Goal: Task Accomplishment & Management: Use online tool/utility

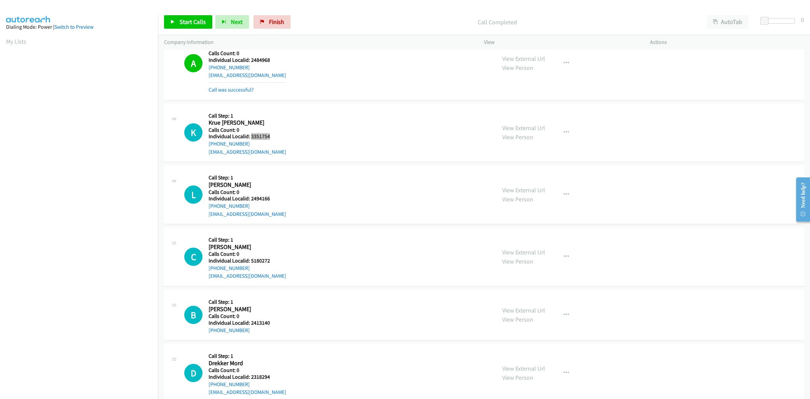
scroll to position [538, 0]
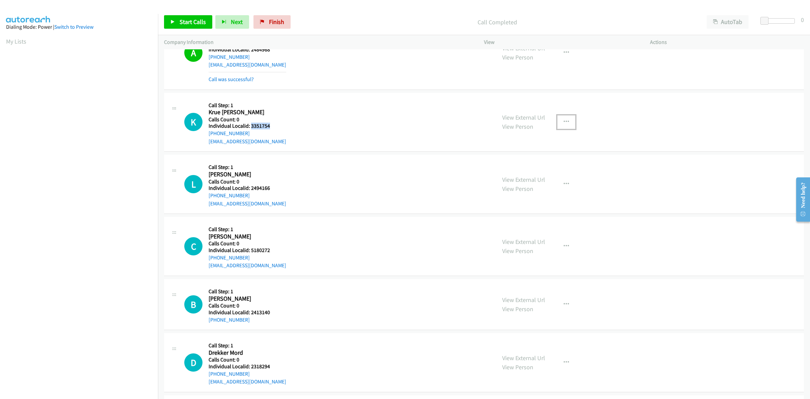
click at [565, 120] on icon "button" at bounding box center [566, 121] width 5 height 5
click at [534, 164] on link "Skip Call" at bounding box center [530, 165] width 90 height 13
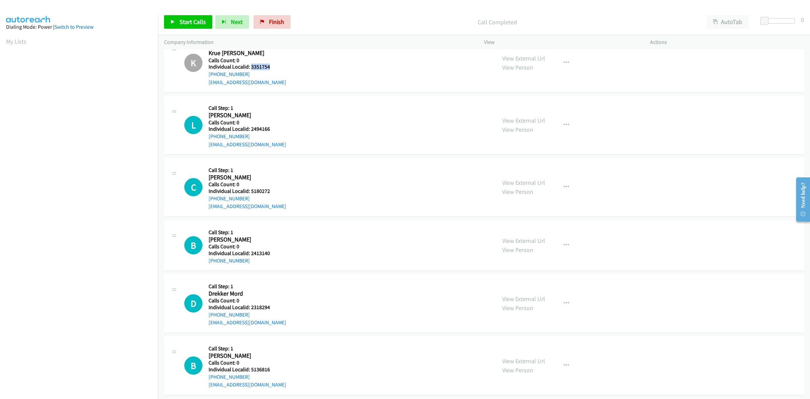
scroll to position [612, 0]
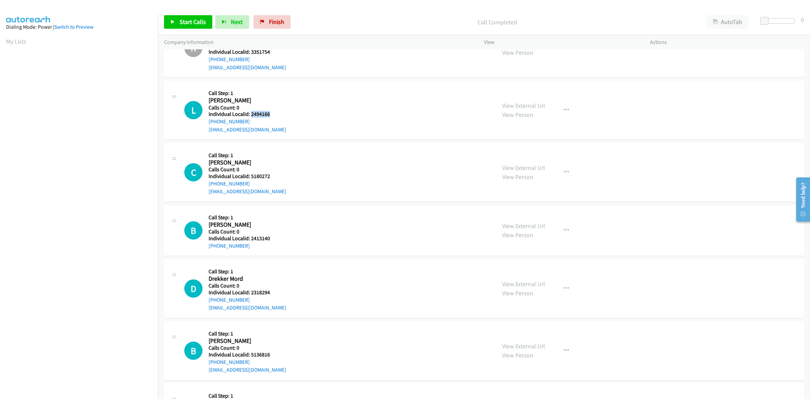
drag, startPoint x: 271, startPoint y: 116, endPoint x: 251, endPoint y: 116, distance: 19.6
click at [251, 116] on h5 "Individual Localid: 2494166" at bounding box center [248, 114] width 78 height 7
copy h5 "2494166"
click at [770, 23] on div at bounding box center [779, 20] width 31 height 5
drag, startPoint x: 770, startPoint y: 21, endPoint x: 774, endPoint y: 22, distance: 4.4
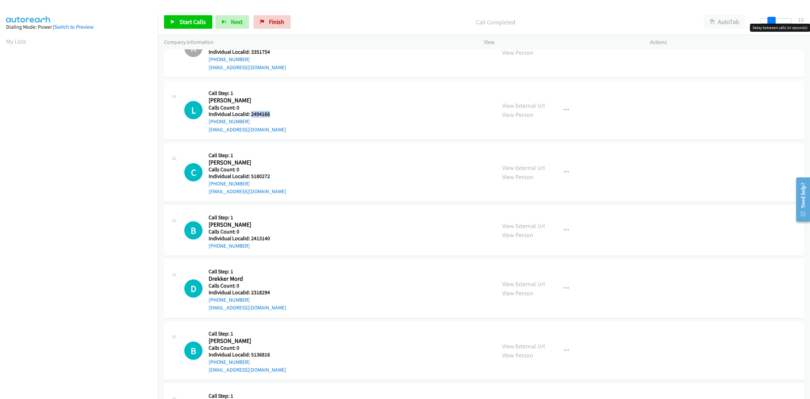
click at [774, 22] on span at bounding box center [771, 21] width 8 height 8
click at [193, 19] on span "Start Calls" at bounding box center [193, 22] width 26 height 8
copy h5 "2494166"
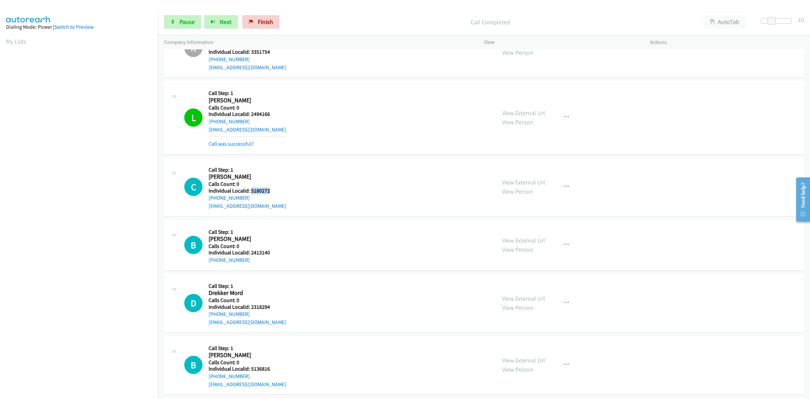
drag, startPoint x: 265, startPoint y: 190, endPoint x: 251, endPoint y: 191, distance: 13.5
click at [251, 191] on h5 "Individual Localid: 5180272" at bounding box center [248, 190] width 78 height 7
copy h5 "5180272"
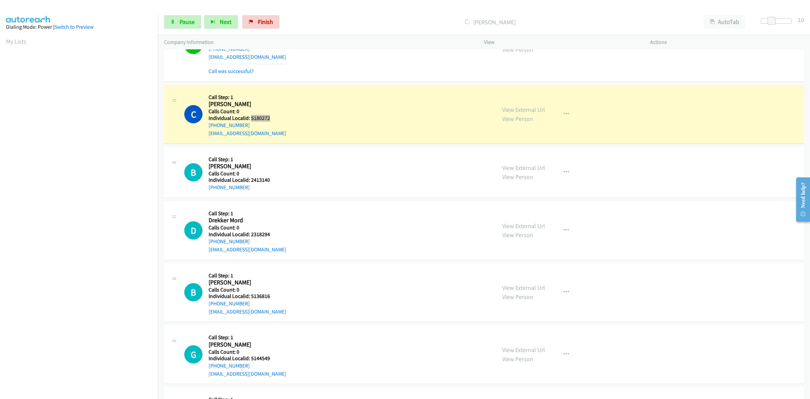
scroll to position [685, 0]
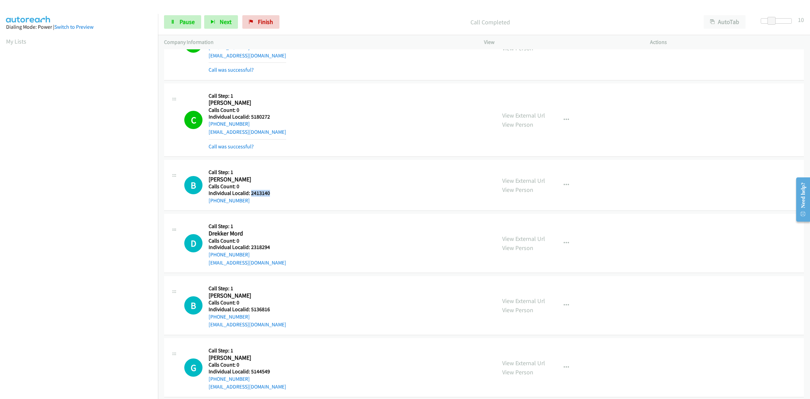
drag, startPoint x: 270, startPoint y: 193, endPoint x: 250, endPoint y: 191, distance: 20.0
click at [250, 191] on h5 "Individual Localid: 2413140" at bounding box center [245, 193] width 72 height 7
copy h5 "2413140"
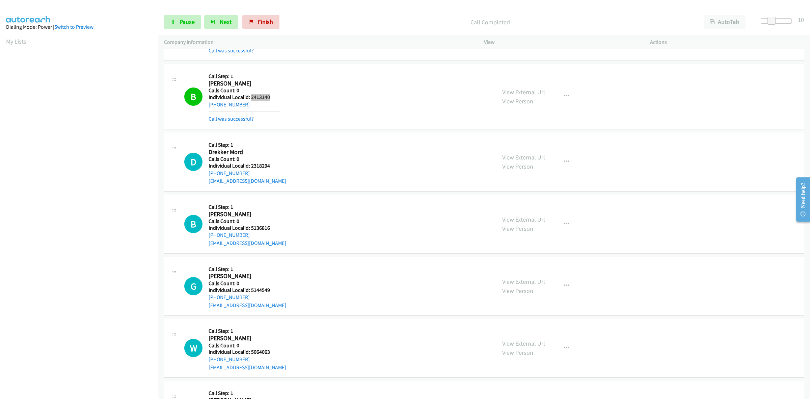
scroll to position [812, 0]
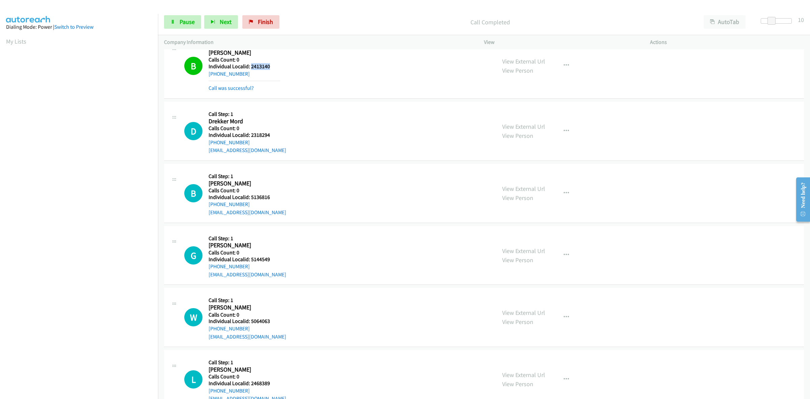
drag, startPoint x: 277, startPoint y: 139, endPoint x: 250, endPoint y: 137, distance: 26.4
click at [250, 137] on div "Callback Scheduled Call Step: 1 Drekker Mord America/Chicago Calls Count: 0 Ind…" at bounding box center [248, 131] width 78 height 47
click at [291, 131] on div "D Callback Scheduled Call Step: 1 Drekker Mord America/Chicago Calls Count: 0 I…" at bounding box center [337, 131] width 306 height 47
drag, startPoint x: 272, startPoint y: 137, endPoint x: 251, endPoint y: 139, distance: 21.0
click at [251, 138] on h5 "Individual Localid: 2318294" at bounding box center [248, 135] width 78 height 7
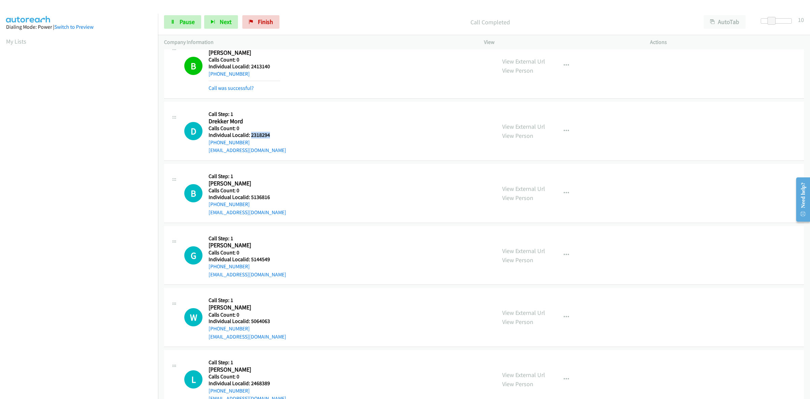
copy h5 "2318294"
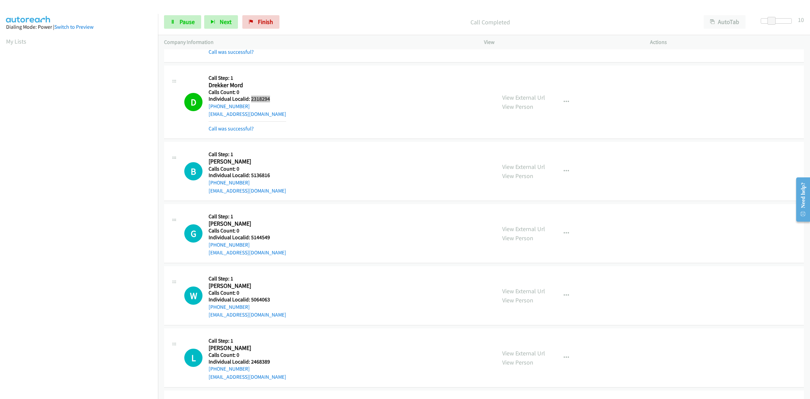
scroll to position [865, 0]
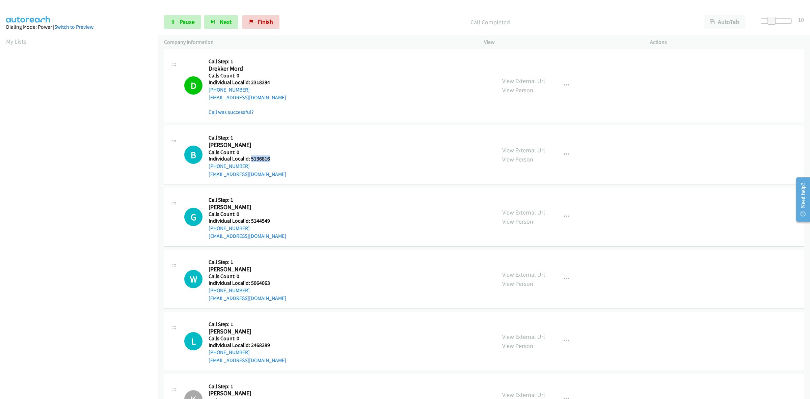
drag, startPoint x: 279, startPoint y: 161, endPoint x: 251, endPoint y: 161, distance: 28.0
click at [251, 161] on h5 "Individual Localid: 5136816" at bounding box center [248, 158] width 78 height 7
copy h5 "5136816"
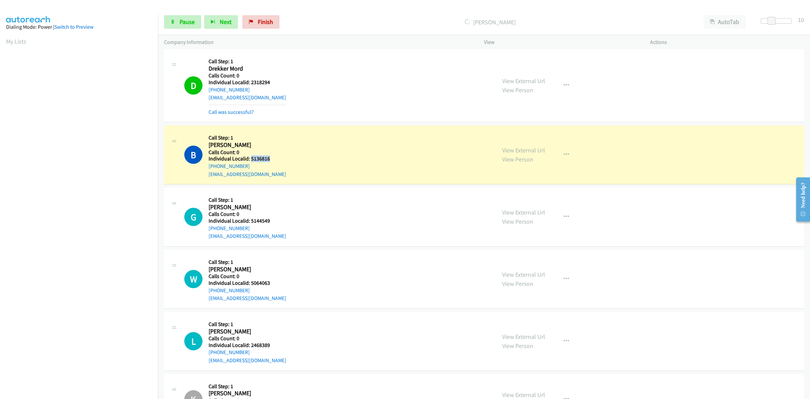
copy h5 "5136816"
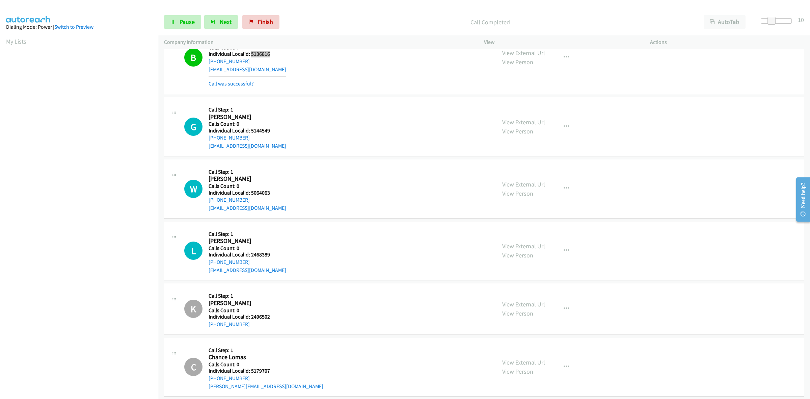
scroll to position [970, 0]
drag, startPoint x: 275, startPoint y: 132, endPoint x: 251, endPoint y: 133, distance: 24.7
click at [251, 133] on h5 "Individual Localid: 5144549" at bounding box center [248, 129] width 78 height 7
copy h5 "5144549"
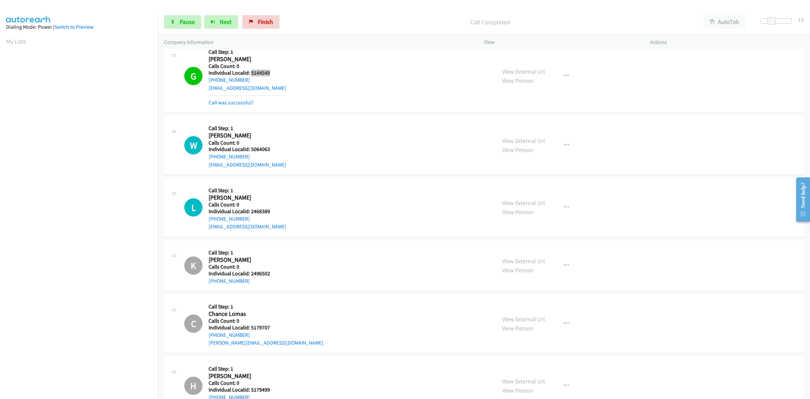
scroll to position [1044, 0]
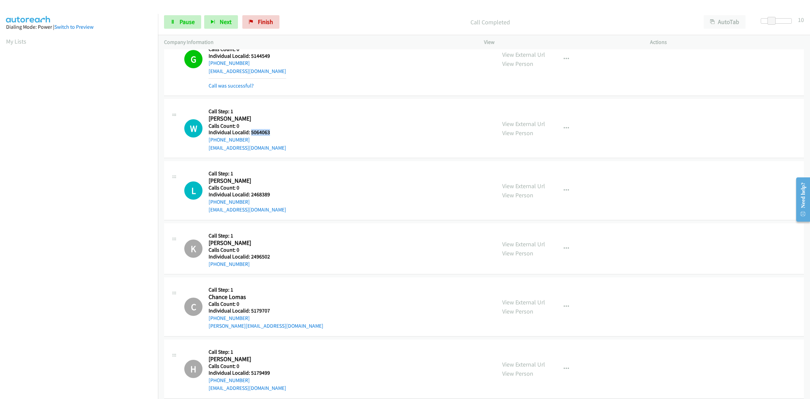
drag, startPoint x: 276, startPoint y: 133, endPoint x: 250, endPoint y: 133, distance: 25.7
click at [250, 133] on h5 "Individual Localid: 5064063" at bounding box center [248, 132] width 78 height 7
copy h5 "5064063"
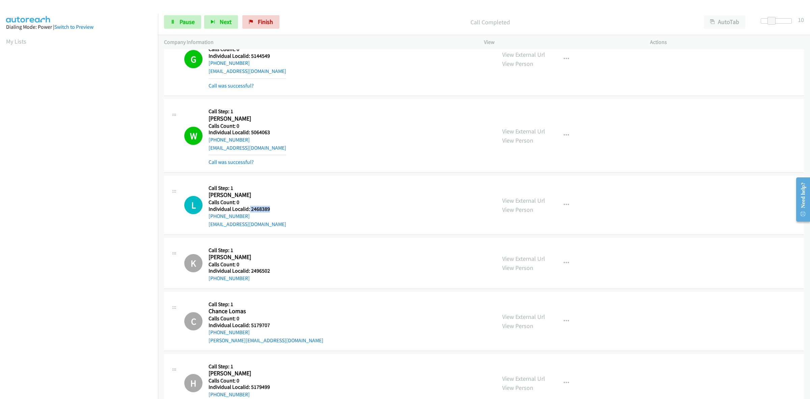
drag, startPoint x: 267, startPoint y: 194, endPoint x: 249, endPoint y: 207, distance: 22.3
click at [249, 207] on h5 "Individual Localid: 2468389" at bounding box center [248, 209] width 78 height 7
copy h5 "2468389"
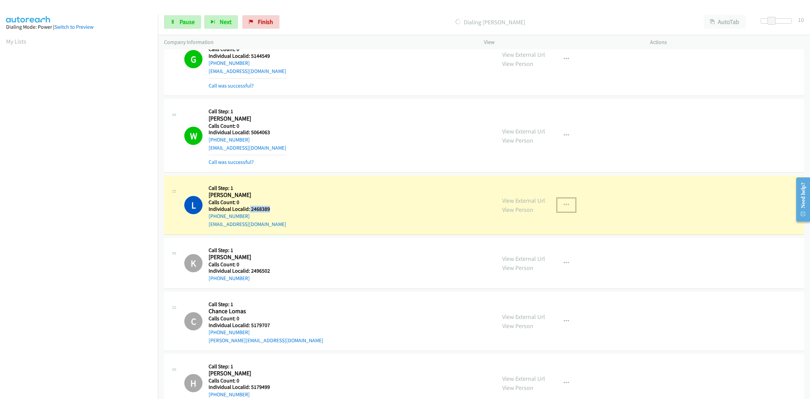
click at [564, 205] on icon "button" at bounding box center [566, 204] width 5 height 5
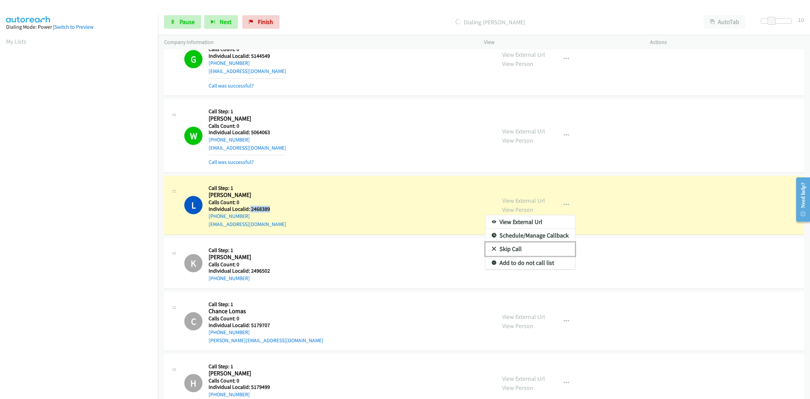
click at [511, 250] on link "Skip Call" at bounding box center [530, 248] width 90 height 13
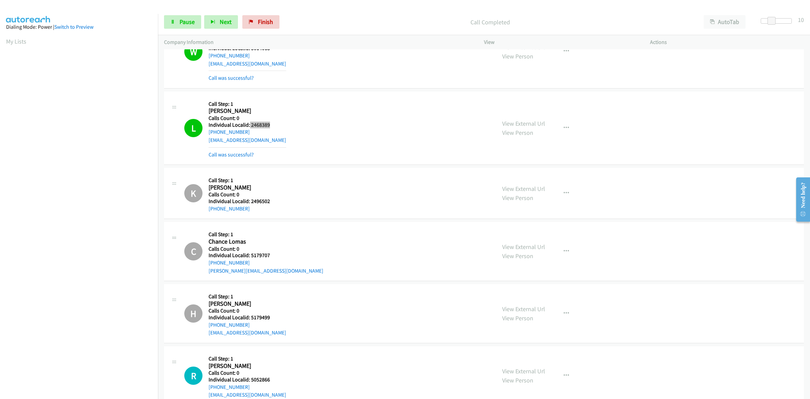
scroll to position [1128, 0]
click at [559, 127] on button "button" at bounding box center [566, 127] width 18 height 13
click at [530, 170] on link "Skip Call" at bounding box center [530, 171] width 90 height 13
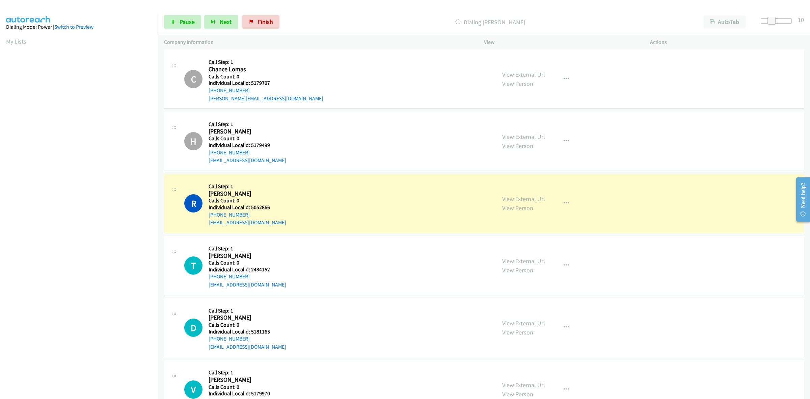
scroll to position [1339, 0]
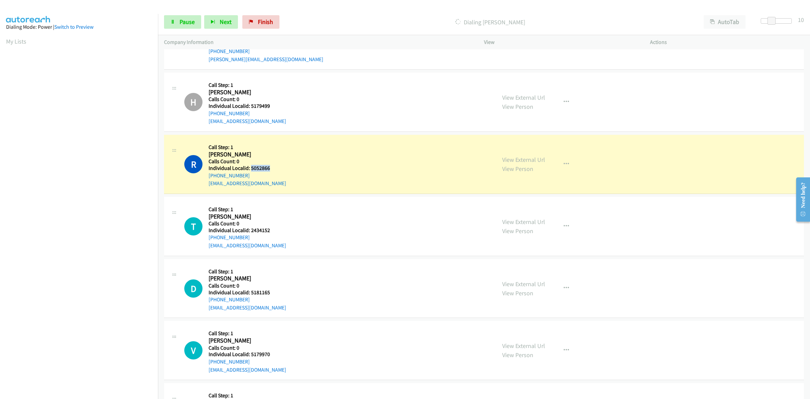
drag, startPoint x: 267, startPoint y: 167, endPoint x: 251, endPoint y: 169, distance: 16.6
click at [251, 169] on div "R Callback Scheduled Call Step: 1 Raycer Harold America/Los_Angeles Calls Count…" at bounding box center [337, 164] width 306 height 47
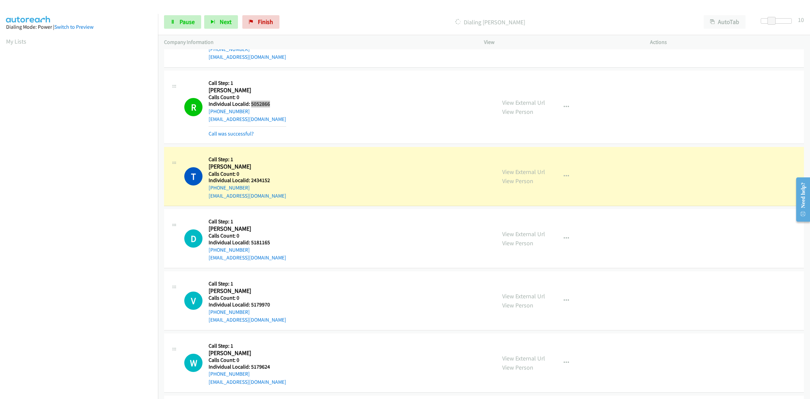
scroll to position [1434, 0]
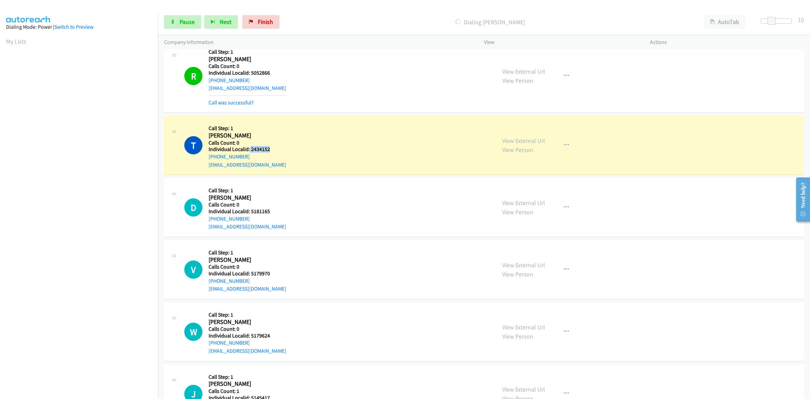
drag, startPoint x: 269, startPoint y: 148, endPoint x: 249, endPoint y: 150, distance: 20.6
click at [249, 150] on div "T Callback Scheduled Call Step: 1 Tommy Lanford America/Los_Angeles Calls Count…" at bounding box center [337, 145] width 306 height 47
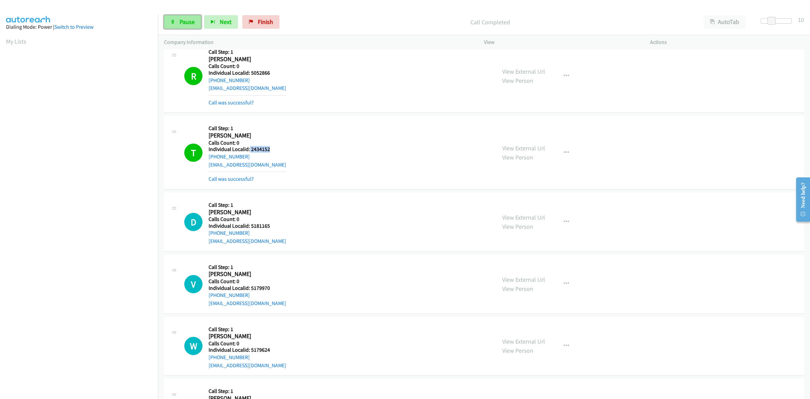
click at [186, 23] on span "Pause" at bounding box center [187, 22] width 15 height 8
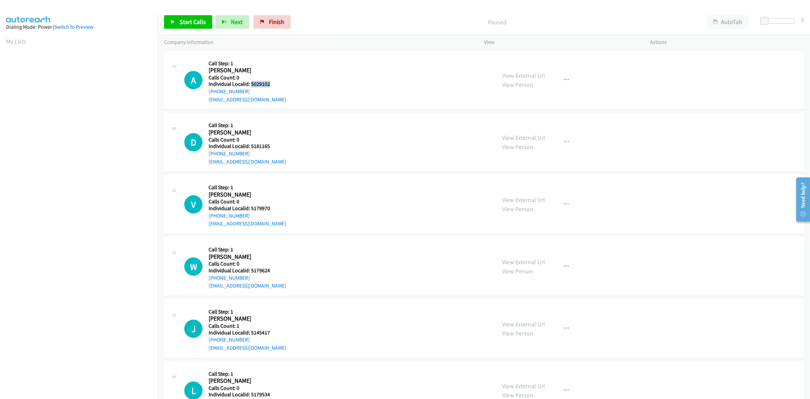
drag, startPoint x: 275, startPoint y: 83, endPoint x: 250, endPoint y: 83, distance: 24.6
click at [250, 83] on h5 "Individual Localid: 5029102" at bounding box center [248, 84] width 78 height 7
copy h5 "5029102"
drag, startPoint x: 286, startPoint y: 76, endPoint x: 267, endPoint y: 88, distance: 22.4
click at [286, 76] on div "A Callback Scheduled Call Step: 1 Aubrey Dempsey America/Chicago Calls Count: 0…" at bounding box center [337, 80] width 306 height 47
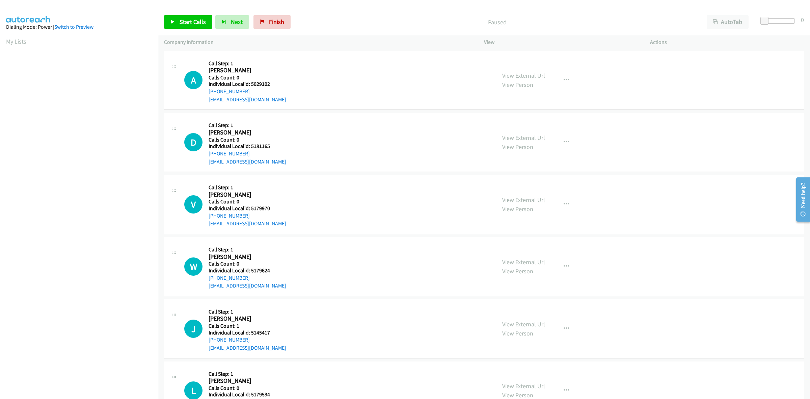
drag, startPoint x: 237, startPoint y: 89, endPoint x: 206, endPoint y: 92, distance: 30.8
click at [206, 92] on div "A Callback Scheduled Call Step: 1 Aubrey Dempsey America/Chicago Calls Count: 0…" at bounding box center [337, 80] width 306 height 47
copy link "+1 936-648-5945"
drag, startPoint x: 267, startPoint y: 85, endPoint x: 250, endPoint y: 86, distance: 16.9
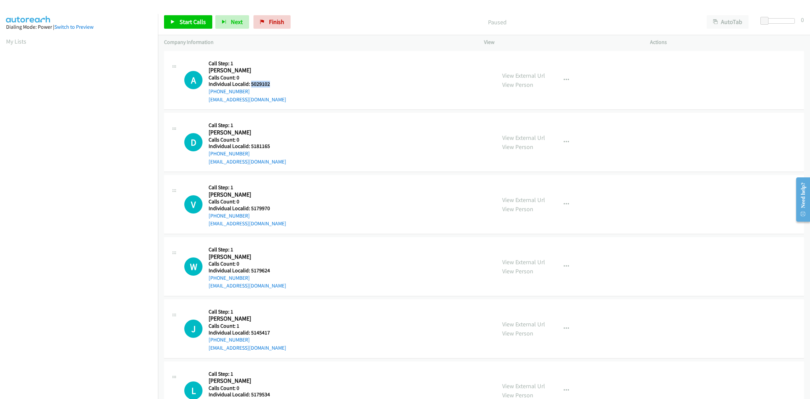
click at [250, 86] on h5 "Individual Localid: 5029102" at bounding box center [248, 84] width 78 height 7
copy h5 "5029102"
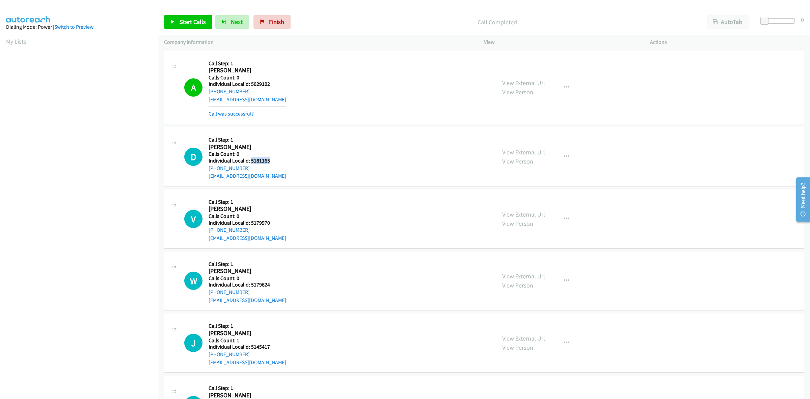
drag, startPoint x: 272, startPoint y: 163, endPoint x: 250, endPoint y: 163, distance: 21.9
click at [250, 163] on h5 "Individual Localid: 5181165" at bounding box center [248, 160] width 78 height 7
copy h5 "5181165"
click at [294, 133] on div "D Callback Scheduled Call Step: 1 Derek Harrison America/Los_Angeles Calls Coun…" at bounding box center [484, 156] width 640 height 59
drag, startPoint x: 249, startPoint y: 166, endPoint x: 209, endPoint y: 169, distance: 40.6
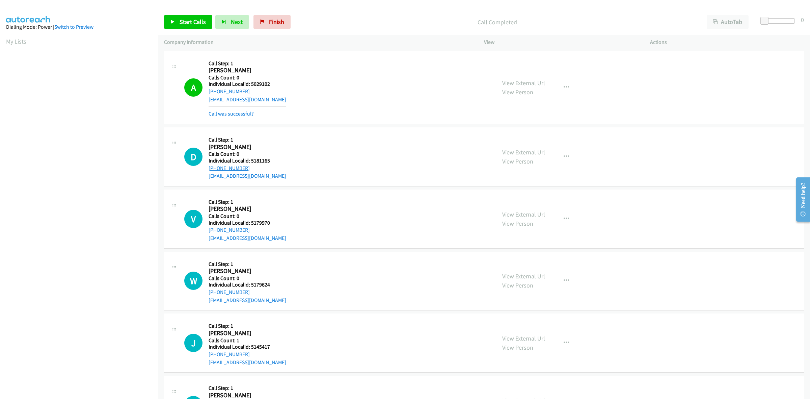
click at [209, 169] on div "+1 530-415-6735" at bounding box center [248, 168] width 78 height 8
copy link "+1 530-415-6735"
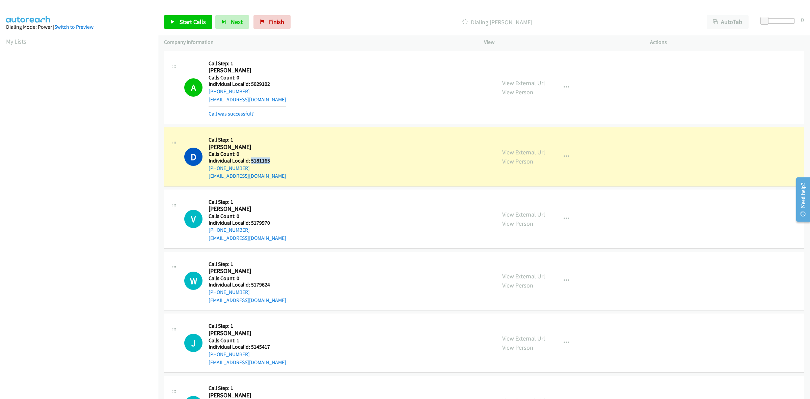
drag, startPoint x: 270, startPoint y: 160, endPoint x: 251, endPoint y: 161, distance: 18.9
click at [251, 161] on h5 "Individual Localid: 5181165" at bounding box center [248, 160] width 78 height 7
copy h5 "5181165"
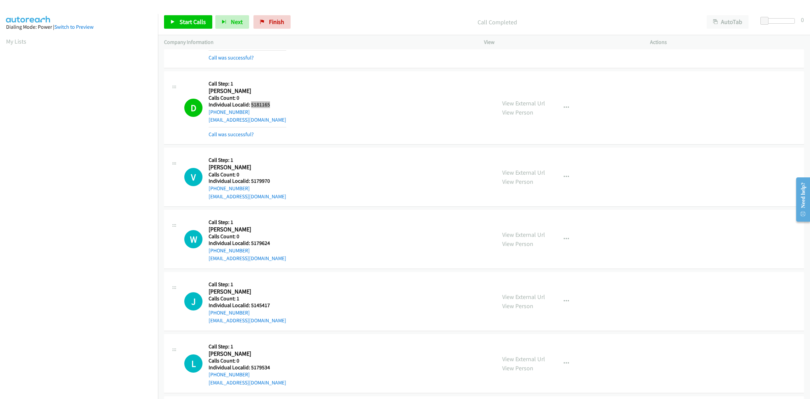
scroll to position [63, 0]
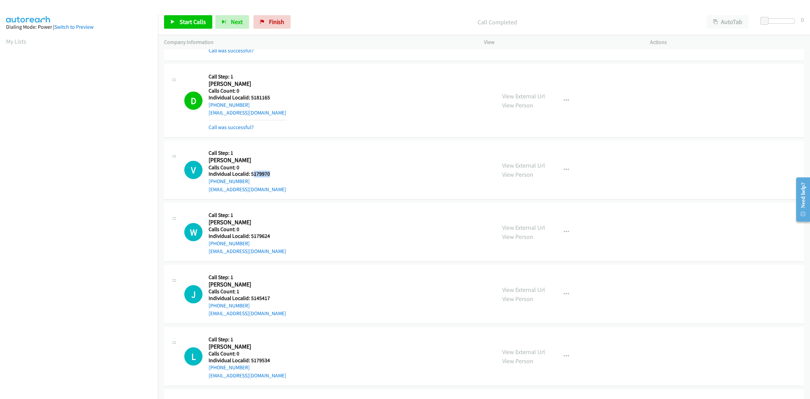
drag, startPoint x: 272, startPoint y: 173, endPoint x: 253, endPoint y: 175, distance: 18.7
click at [253, 175] on h5 "Individual Localid: 5179970" at bounding box center [248, 173] width 78 height 7
click at [568, 170] on button "button" at bounding box center [566, 169] width 18 height 13
drag, startPoint x: 525, startPoint y: 218, endPoint x: 524, endPoint y: 213, distance: 5.2
click at [525, 217] on link "Skip Call" at bounding box center [530, 213] width 90 height 13
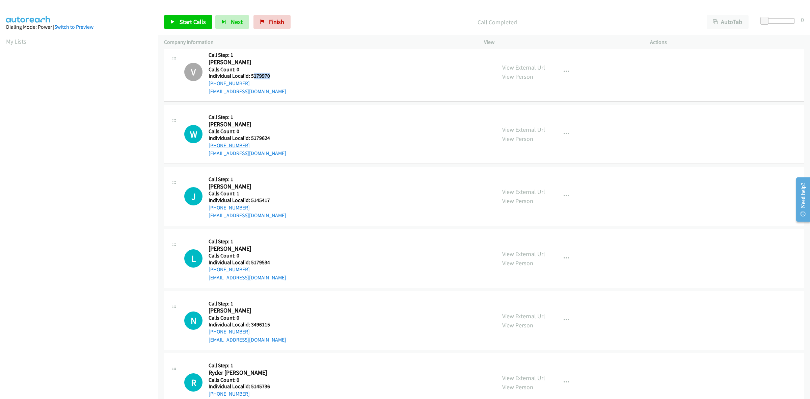
scroll to position [221, 0]
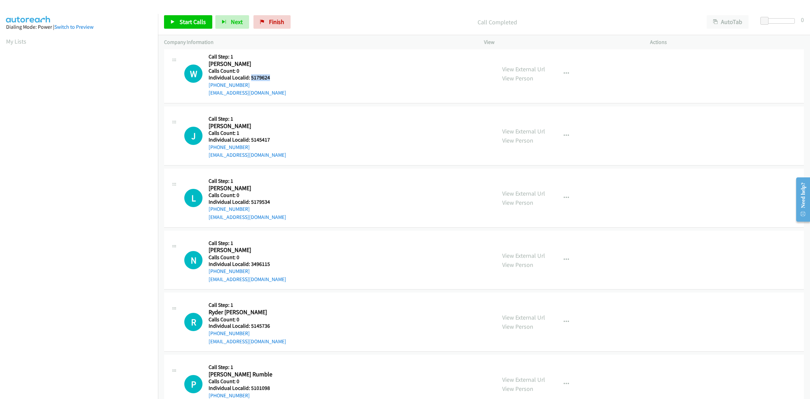
drag, startPoint x: 264, startPoint y: 75, endPoint x: 251, endPoint y: 77, distance: 12.9
click at [251, 77] on h5 "Individual Localid: 5179624" at bounding box center [248, 77] width 78 height 7
copy h5 "5179624"
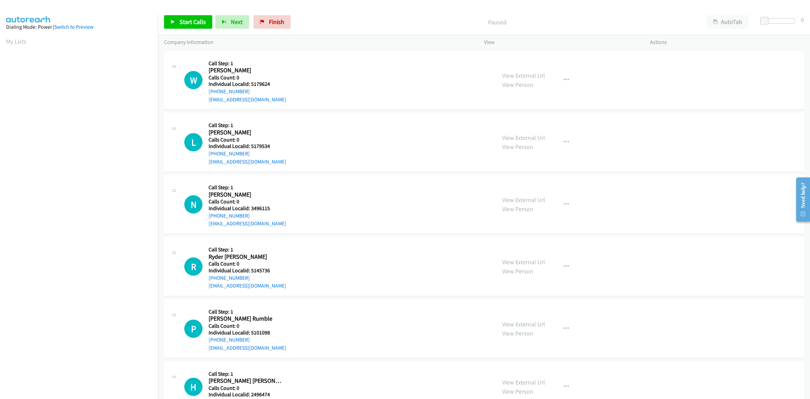
scroll to position [0, 1]
drag, startPoint x: 150, startPoint y: 44, endPoint x: 146, endPoint y: 51, distance: 7.8
click at [150, 45] on aside "Dialing Mode: Power | Switch to Preview My Lists" at bounding box center [79, 201] width 158 height 374
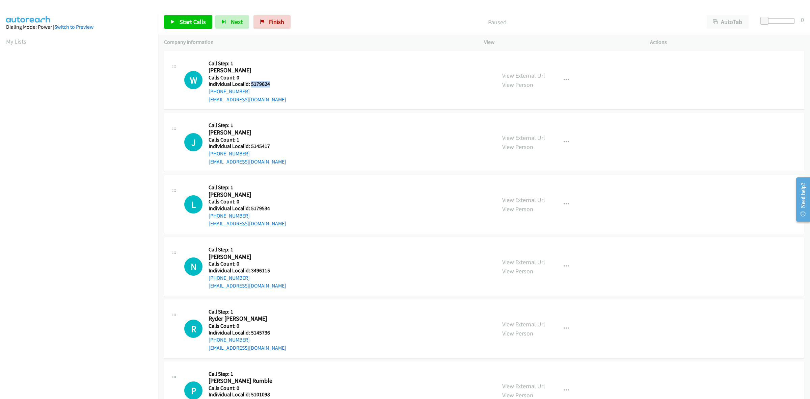
drag, startPoint x: 268, startPoint y: 84, endPoint x: 251, endPoint y: 86, distance: 17.7
click at [251, 86] on div "W Callback Scheduled Call Step: 1 [PERSON_NAME] America/Los_Angeles Calls Count…" at bounding box center [337, 80] width 306 height 47
copy h5 "5179624"
click at [566, 80] on button "button" at bounding box center [566, 79] width 18 height 13
click at [517, 126] on link "Skip Call" at bounding box center [530, 123] width 90 height 13
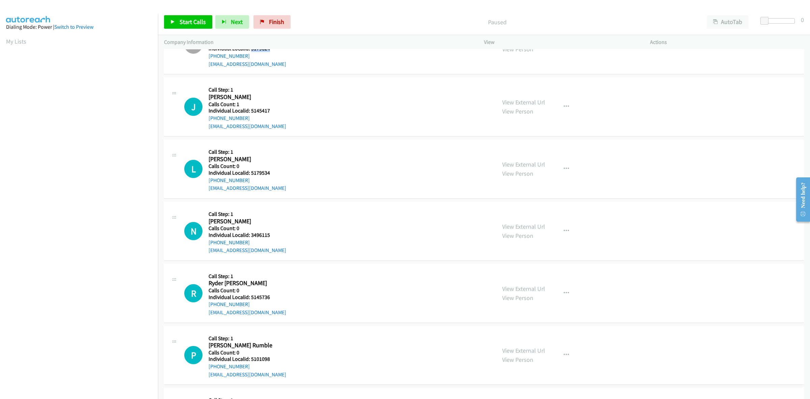
scroll to position [53, 0]
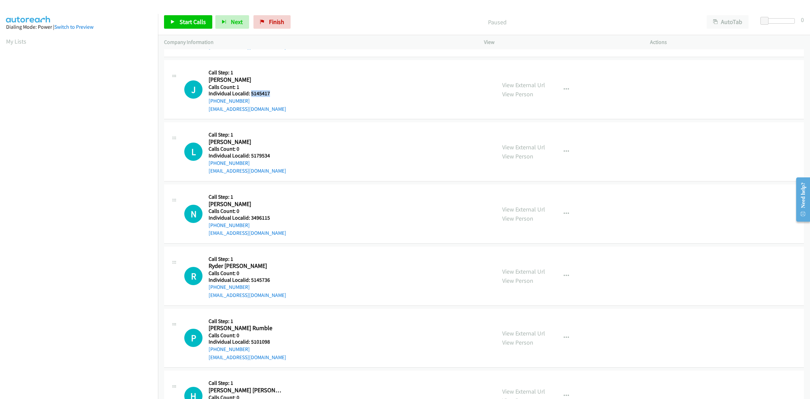
drag, startPoint x: 276, startPoint y: 93, endPoint x: 250, endPoint y: 93, distance: 25.3
click at [250, 93] on h5 "Individual Localid: 5145417" at bounding box center [248, 93] width 78 height 7
copy h5 "5145417"
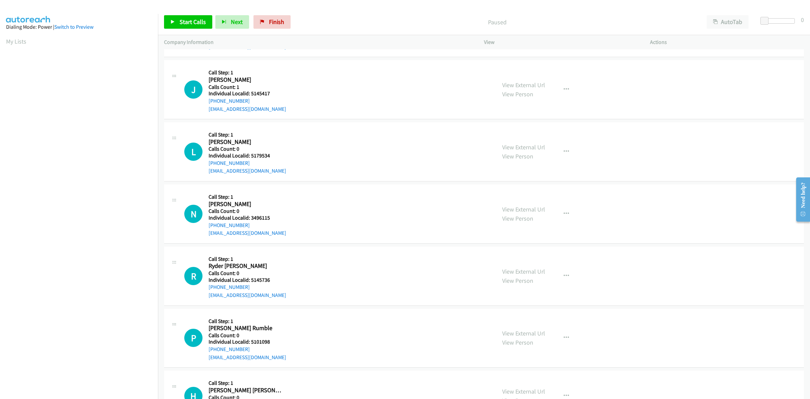
click at [360, 100] on div "J Callback Scheduled Call Step: 1 [PERSON_NAME] [GEOGRAPHIC_DATA]/[GEOGRAPHIC_D…" at bounding box center [337, 89] width 306 height 47
drag, startPoint x: 564, startPoint y: 87, endPoint x: 556, endPoint y: 97, distance: 12.4
click at [564, 87] on icon "button" at bounding box center [566, 89] width 5 height 5
click at [527, 131] on link "Skip Call" at bounding box center [530, 133] width 90 height 13
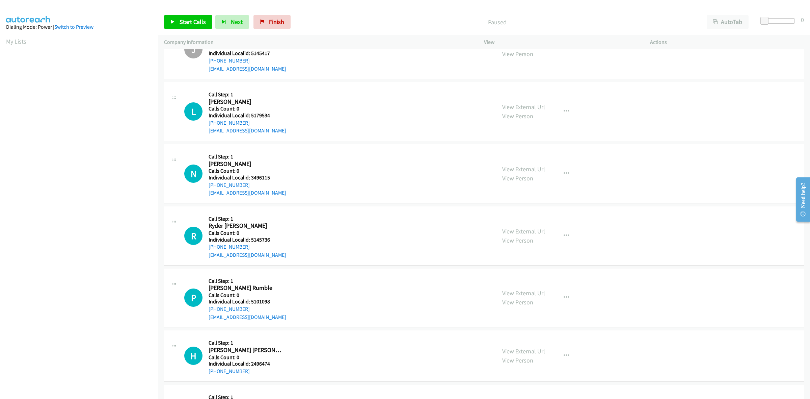
scroll to position [95, 0]
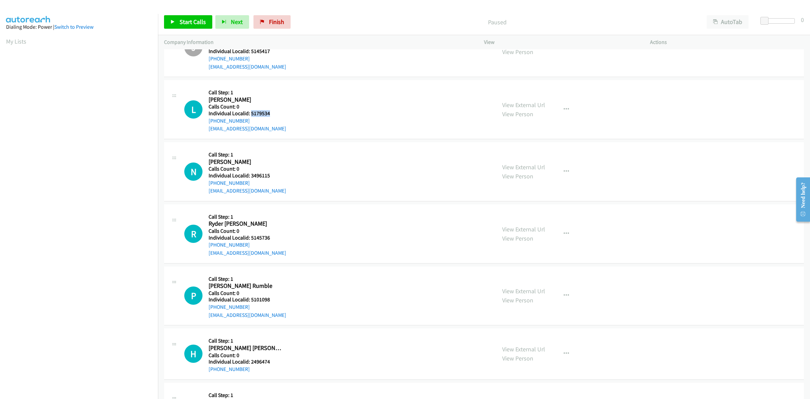
drag, startPoint x: 261, startPoint y: 111, endPoint x: 250, endPoint y: 111, distance: 10.5
click at [250, 111] on h5 "Individual Localid: 5179534" at bounding box center [248, 113] width 78 height 7
copy h5 "5179534"
click at [326, 165] on div "N Callback Scheduled Call Step: 1 [PERSON_NAME] America/Los_Angeles Calls Count…" at bounding box center [337, 171] width 306 height 47
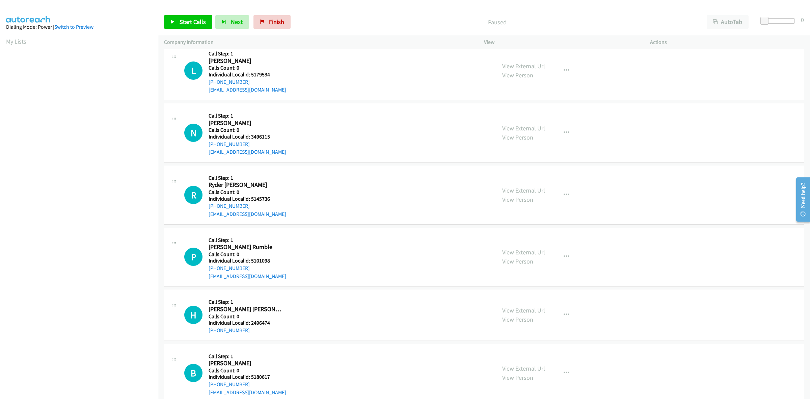
scroll to position [137, 0]
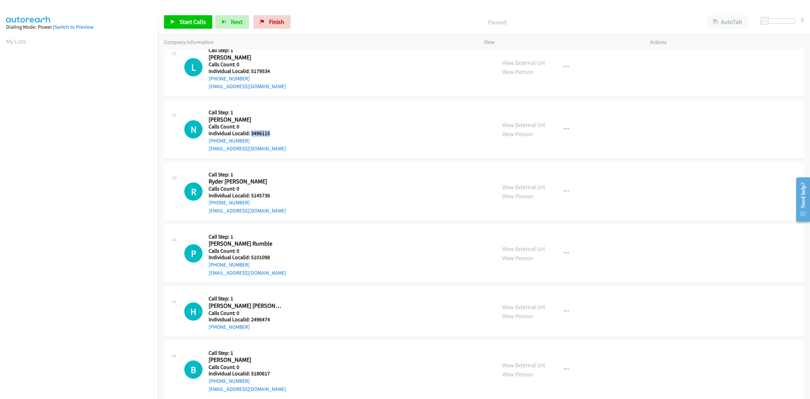
drag, startPoint x: 273, startPoint y: 134, endPoint x: 250, endPoint y: 134, distance: 22.9
click at [250, 134] on h5 "Individual Localid: 3496115" at bounding box center [248, 133] width 78 height 7
copy h5 "3496115"
click at [348, 114] on div "N Callback Scheduled Call Step: 1 [PERSON_NAME] America/Los_Angeles Calls Count…" at bounding box center [337, 129] width 306 height 47
